Goal: Transaction & Acquisition: Download file/media

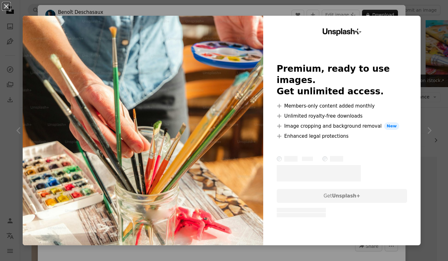
scroll to position [1085, 0]
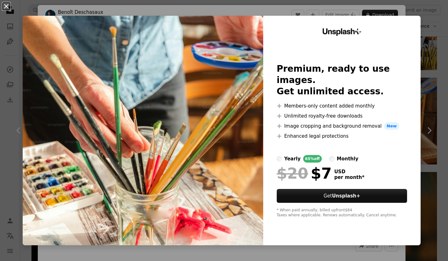
click at [5, 8] on button "An X shape" at bounding box center [7, 7] width 8 height 8
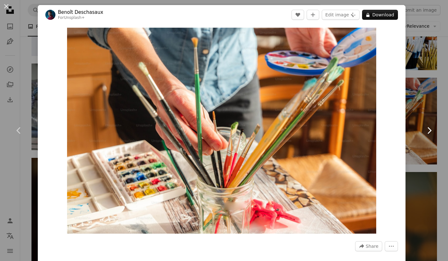
click at [426, 131] on icon "Chevron right" at bounding box center [429, 131] width 10 height 10
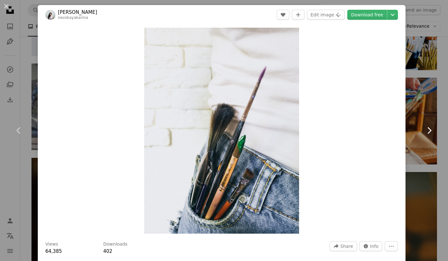
click at [426, 131] on icon "Chevron right" at bounding box center [429, 131] width 10 height 10
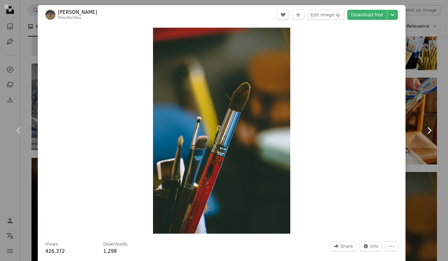
click at [427, 131] on icon "Chevron right" at bounding box center [429, 131] width 10 height 10
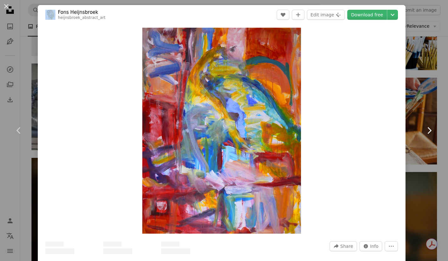
click at [427, 131] on icon "Chevron right" at bounding box center [429, 131] width 10 height 10
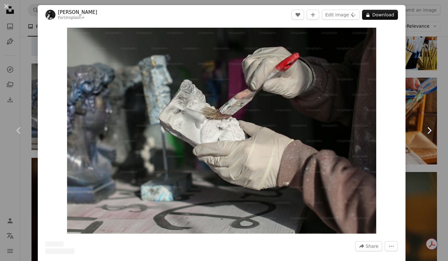
click at [427, 131] on icon "Chevron right" at bounding box center [429, 131] width 10 height 10
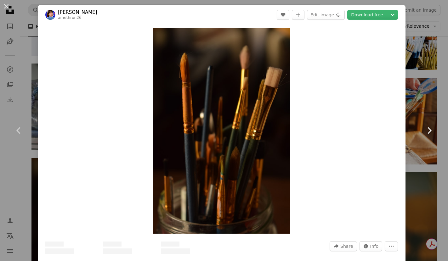
click at [427, 131] on icon "Chevron right" at bounding box center [429, 131] width 10 height 10
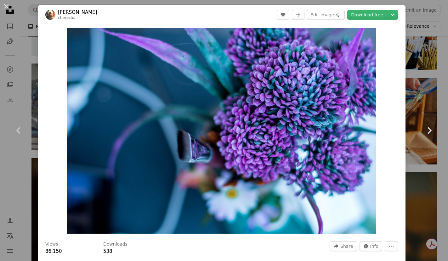
click at [427, 131] on icon "Chevron right" at bounding box center [429, 131] width 10 height 10
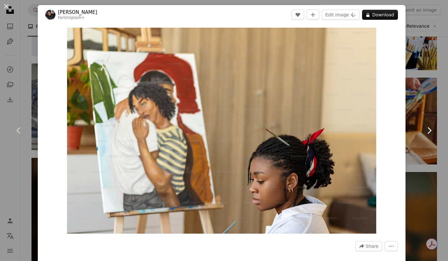
click at [427, 131] on icon "Chevron right" at bounding box center [429, 131] width 10 height 10
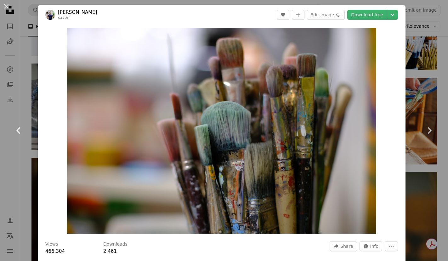
click at [17, 130] on icon at bounding box center [18, 130] width 4 height 7
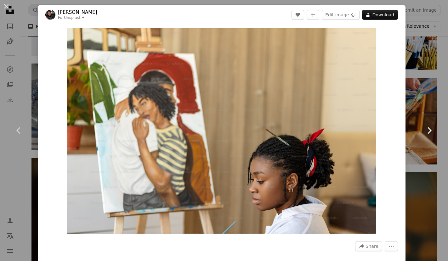
click at [429, 132] on icon at bounding box center [429, 130] width 4 height 7
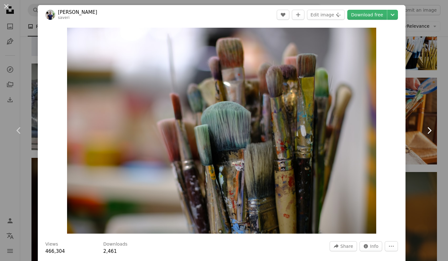
click at [429, 132] on icon at bounding box center [429, 130] width 4 height 7
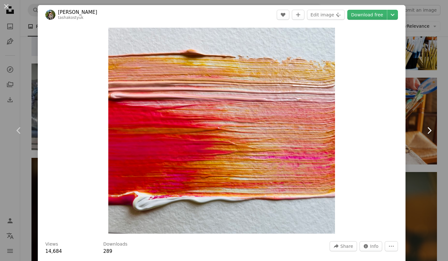
click at [429, 132] on icon at bounding box center [429, 130] width 4 height 7
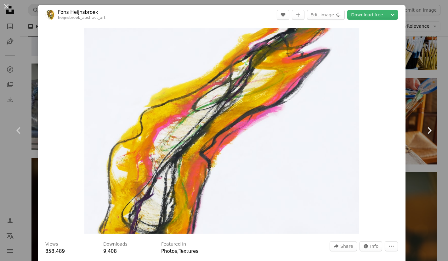
click at [429, 132] on icon at bounding box center [429, 130] width 4 height 7
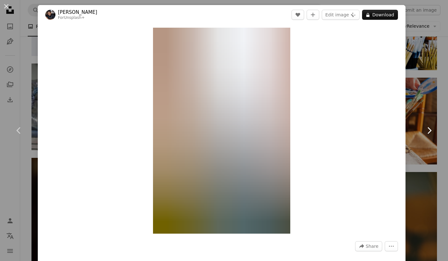
click at [429, 132] on icon at bounding box center [429, 130] width 4 height 7
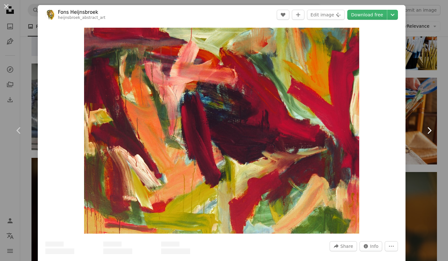
click at [429, 132] on icon at bounding box center [429, 130] width 4 height 7
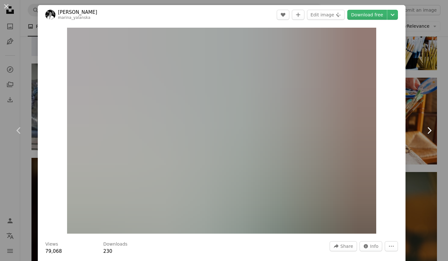
click at [429, 132] on icon at bounding box center [429, 130] width 4 height 7
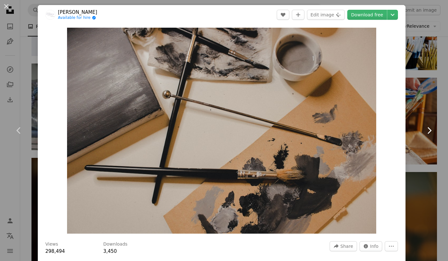
click at [429, 132] on icon at bounding box center [429, 130] width 4 height 7
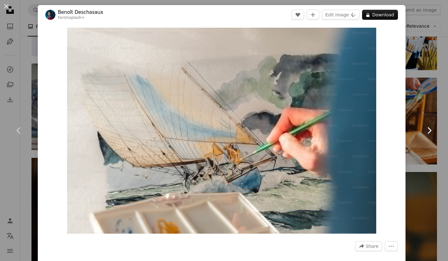
click at [429, 132] on icon at bounding box center [429, 130] width 4 height 7
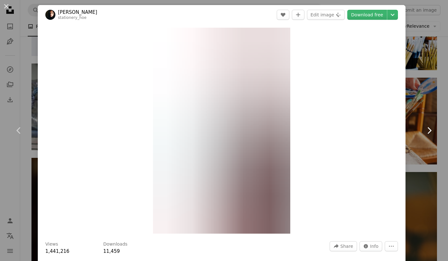
click at [429, 132] on icon at bounding box center [429, 130] width 4 height 7
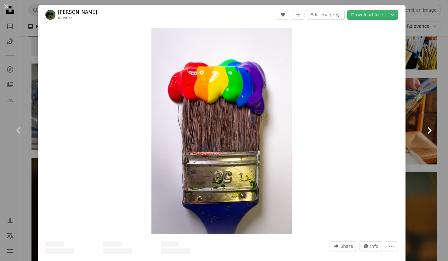
click at [429, 132] on icon at bounding box center [429, 130] width 4 height 7
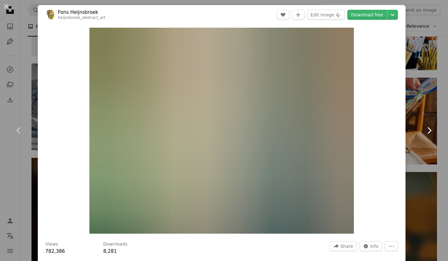
click at [429, 132] on icon at bounding box center [429, 130] width 4 height 7
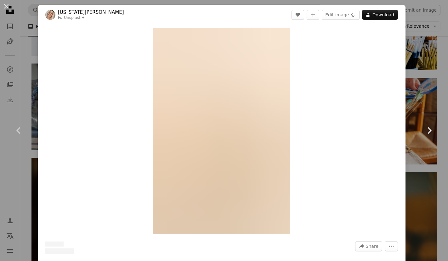
click at [429, 132] on icon at bounding box center [429, 130] width 4 height 7
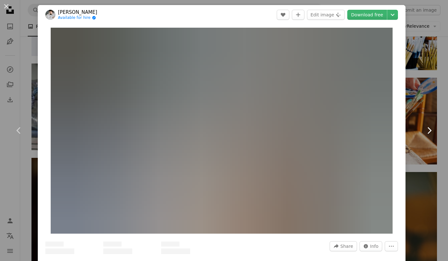
click at [429, 132] on icon at bounding box center [429, 130] width 4 height 7
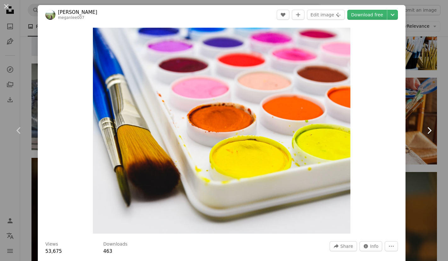
click at [429, 132] on icon at bounding box center [429, 130] width 4 height 7
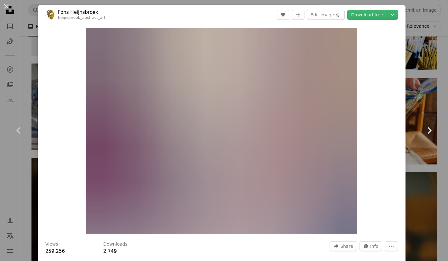
click at [429, 132] on icon at bounding box center [429, 130] width 4 height 7
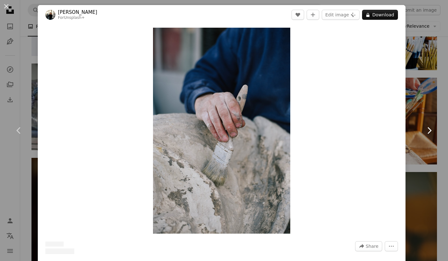
click at [429, 132] on icon at bounding box center [429, 130] width 4 height 7
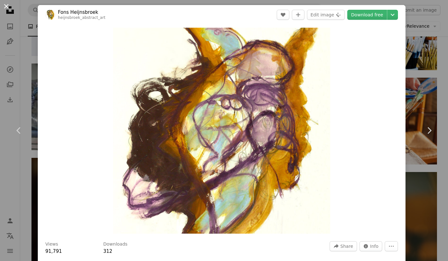
click at [6, 6] on button "An X shape" at bounding box center [7, 7] width 8 height 8
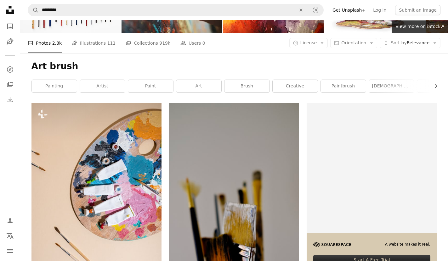
scroll to position [99, 0]
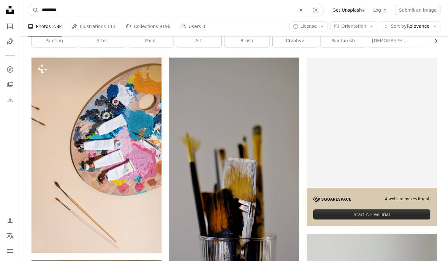
click at [64, 7] on input "*********" at bounding box center [166, 10] width 255 height 12
drag, startPoint x: 63, startPoint y: 8, endPoint x: 48, endPoint y: 8, distance: 15.4
click at [47, 8] on input "*********" at bounding box center [166, 10] width 255 height 12
type input "***"
click at [28, 4] on button "A magnifying glass" at bounding box center [33, 10] width 11 height 12
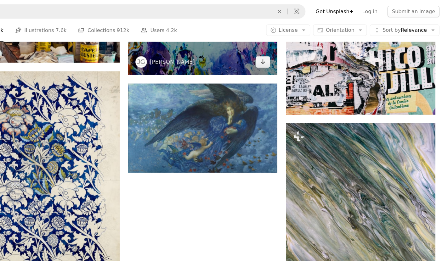
scroll to position [962, 0]
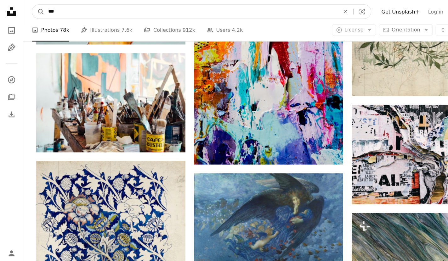
click at [76, 5] on input "***" at bounding box center [166, 10] width 255 height 12
click at [76, 11] on input "***" at bounding box center [166, 10] width 255 height 12
type input "**********"
click button "A magnifying glass" at bounding box center [33, 10] width 11 height 12
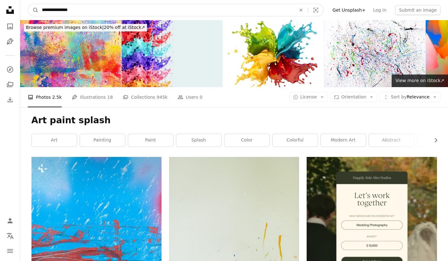
click at [93, 10] on input "**********" at bounding box center [166, 10] width 255 height 12
type input "**********"
click button "A magnifying glass" at bounding box center [33, 10] width 11 height 12
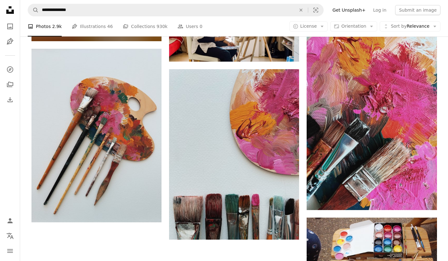
scroll to position [932, 0]
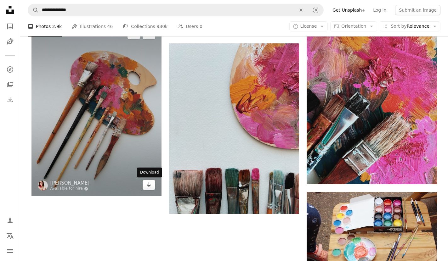
click at [146, 185] on link "Arrow pointing down" at bounding box center [149, 185] width 13 height 10
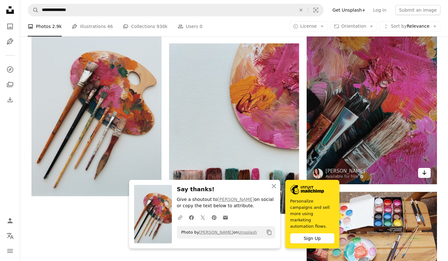
click at [425, 175] on icon "Arrow pointing down" at bounding box center [424, 173] width 5 height 8
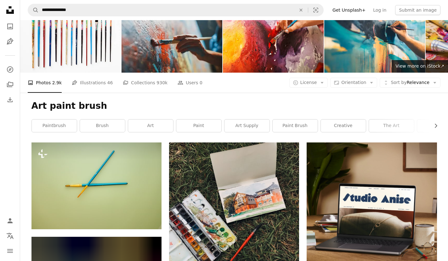
scroll to position [0, 0]
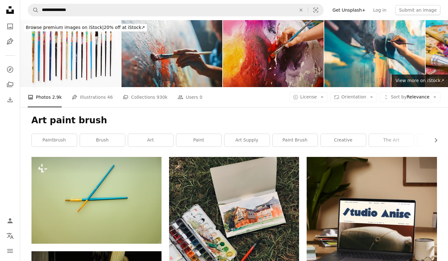
click at [257, 59] on img at bounding box center [273, 53] width 101 height 67
